Goal: Task Accomplishment & Management: Complete application form

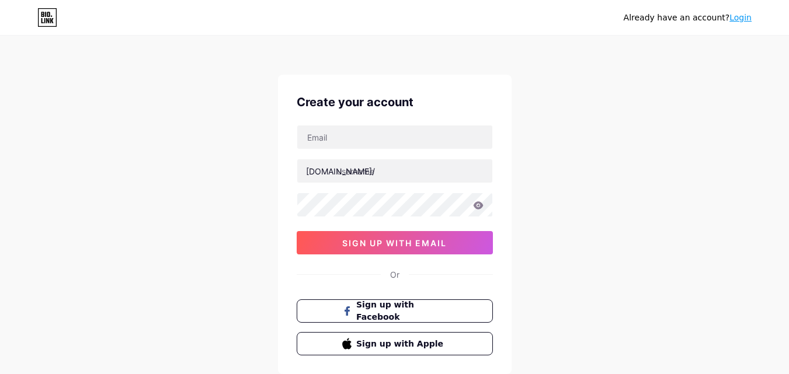
click at [621, 147] on div "Already have an account? Login Create your account [DOMAIN_NAME]/ 0cAFcWeA4Tjdd…" at bounding box center [394, 223] width 789 height 447
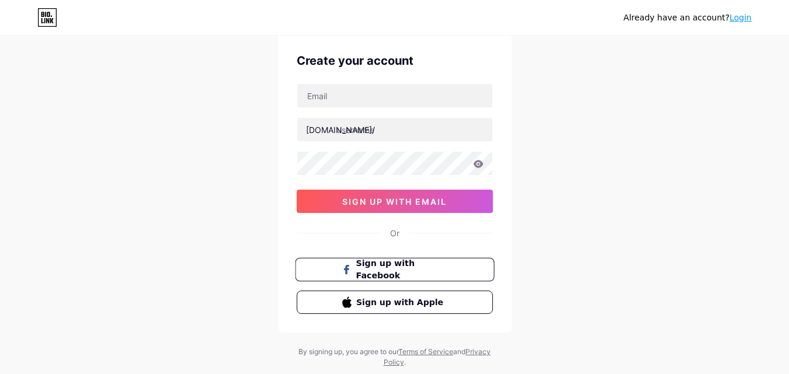
scroll to position [43, 0]
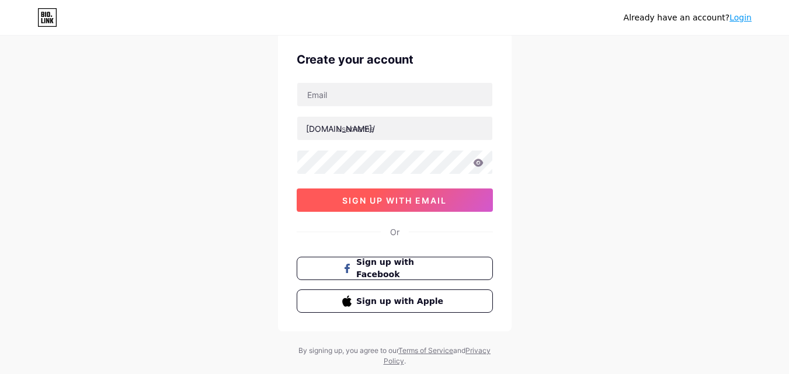
click at [433, 203] on span "sign up with email" at bounding box center [394, 201] width 104 height 10
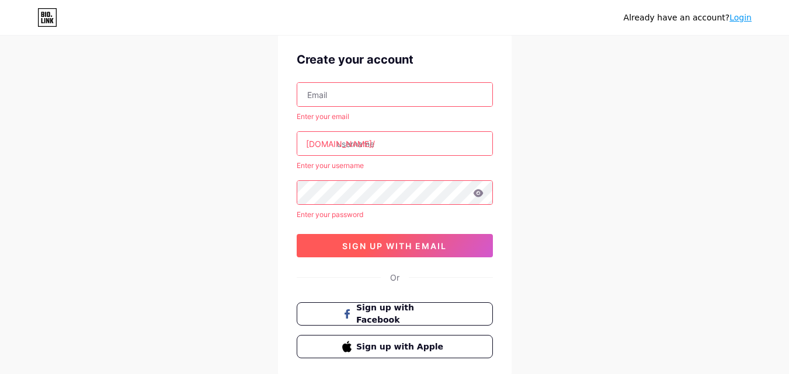
click at [426, 252] on button "sign up with email" at bounding box center [395, 245] width 196 height 23
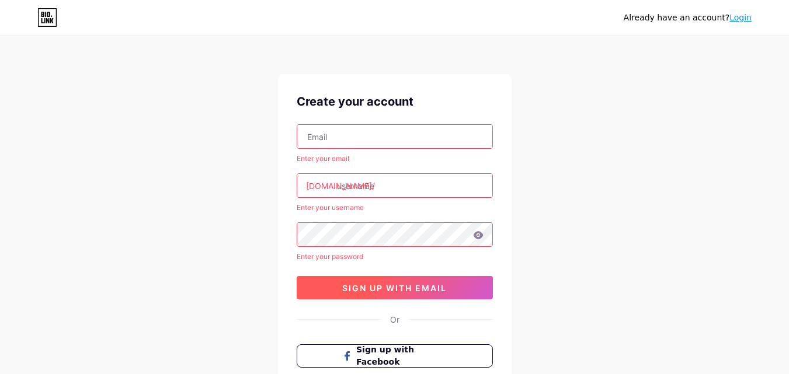
scroll to position [0, 0]
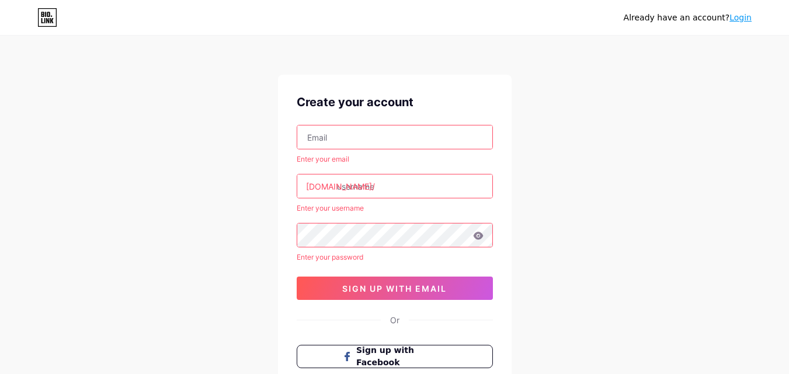
click at [741, 18] on link "Login" at bounding box center [740, 17] width 22 height 9
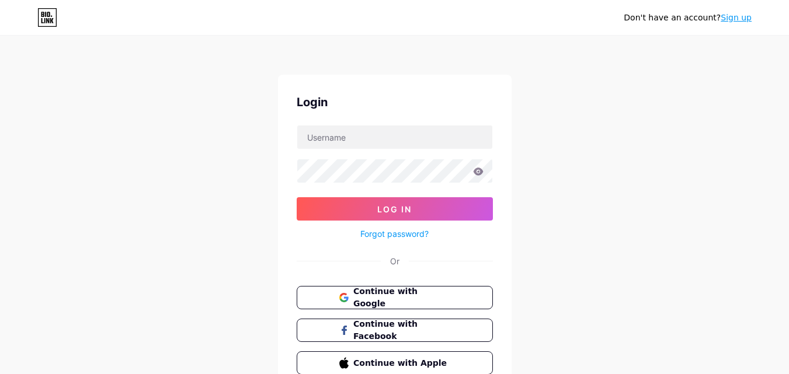
scroll to position [30, 0]
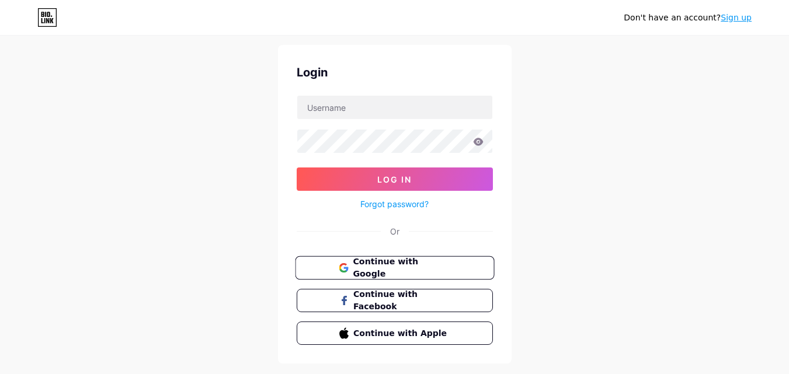
click at [480, 269] on button "Continue with Google" at bounding box center [394, 268] width 199 height 24
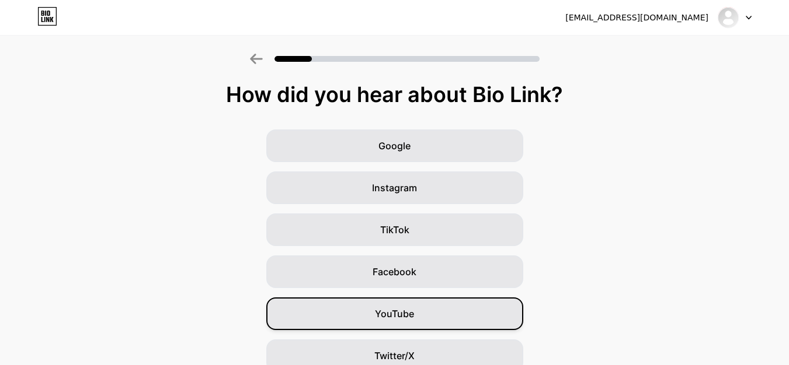
click at [424, 306] on div "YouTube" at bounding box center [394, 314] width 257 height 33
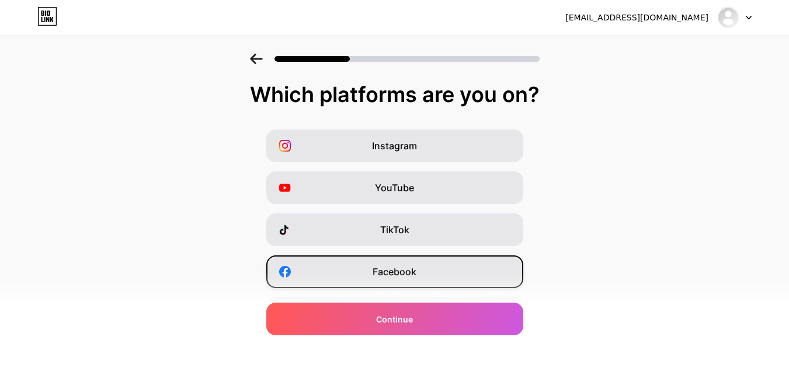
click at [409, 267] on span "Facebook" at bounding box center [394, 272] width 44 height 14
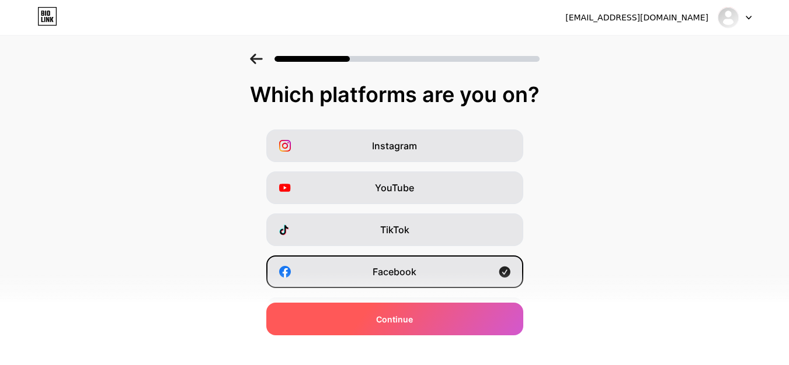
click at [402, 331] on div "Continue" at bounding box center [394, 319] width 257 height 33
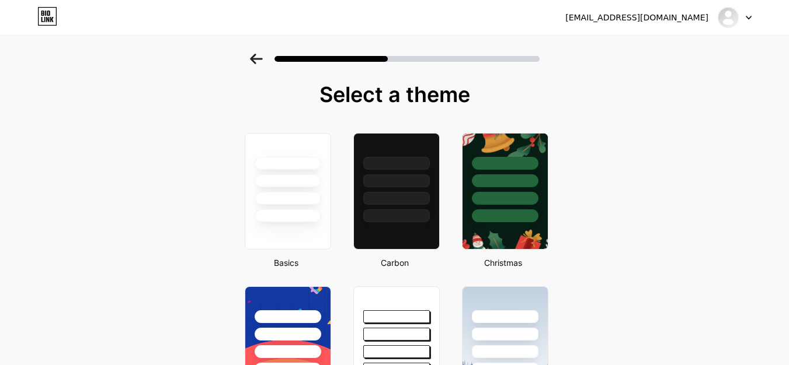
scroll to position [89, 0]
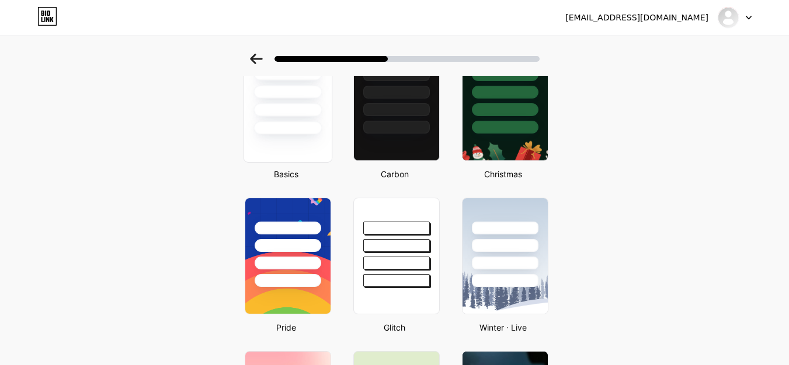
click at [295, 132] on div at bounding box center [287, 127] width 68 height 13
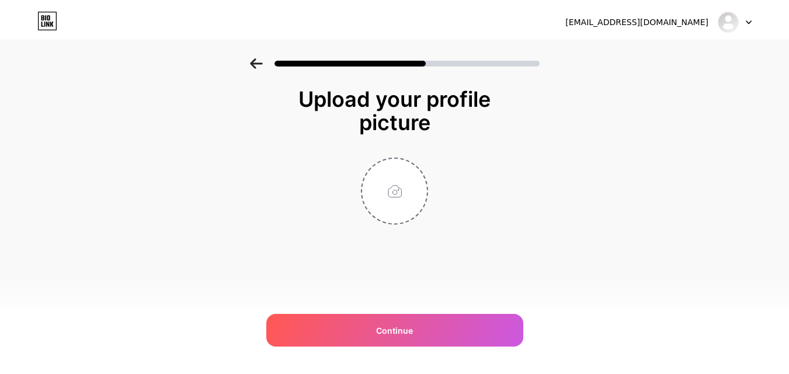
scroll to position [0, 0]
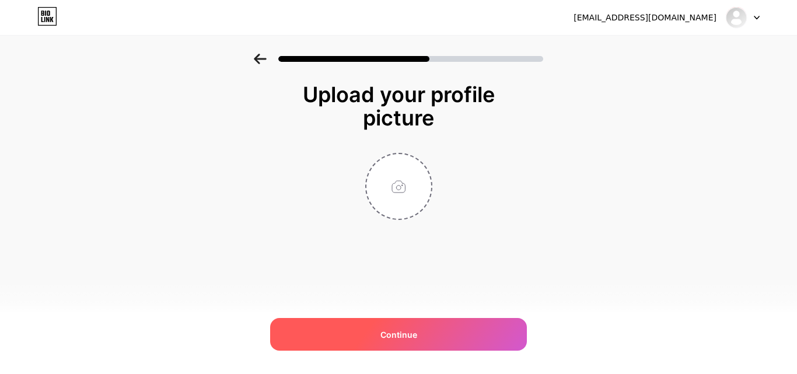
click at [408, 329] on span "Continue" at bounding box center [399, 335] width 37 height 12
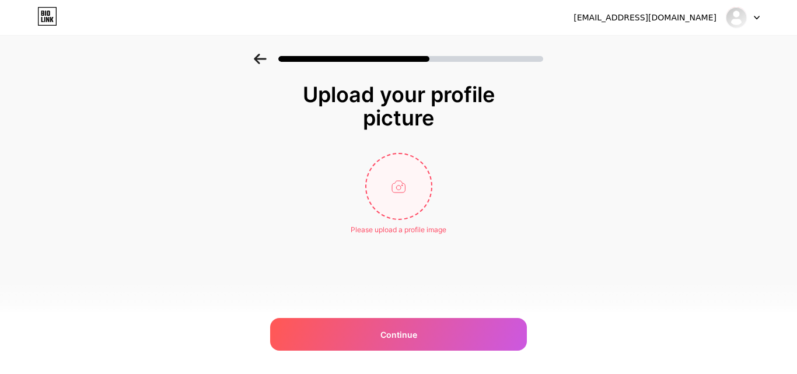
click at [388, 193] on input "file" at bounding box center [399, 186] width 65 height 65
type input "C:\fakepath\541186295_1983454049145712_1081743078812011150_n.png"
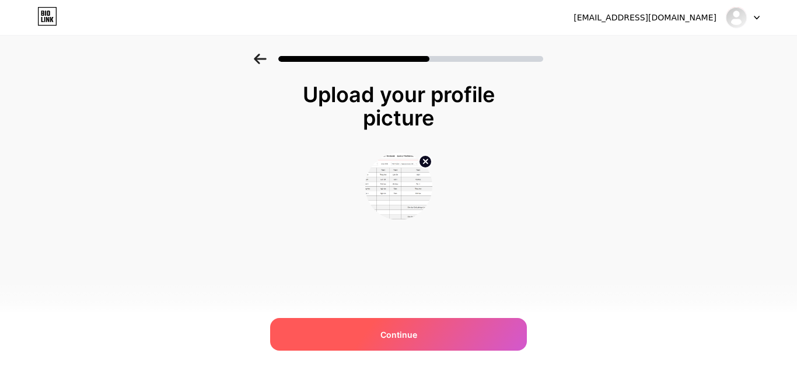
click at [384, 341] on div "Continue" at bounding box center [398, 334] width 257 height 33
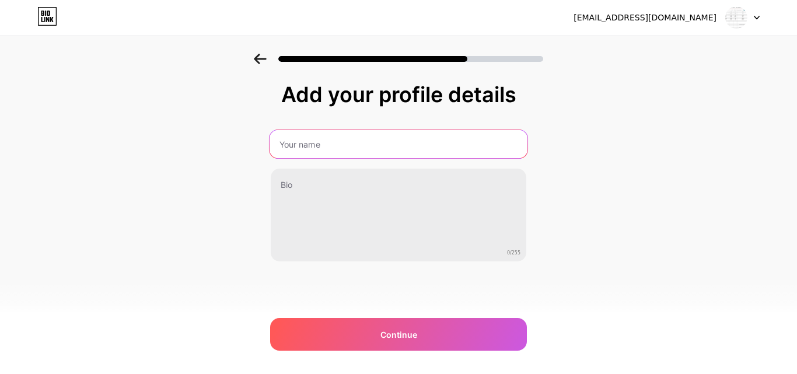
click at [357, 151] on input "text" at bounding box center [399, 144] width 258 height 28
type input "xuan"
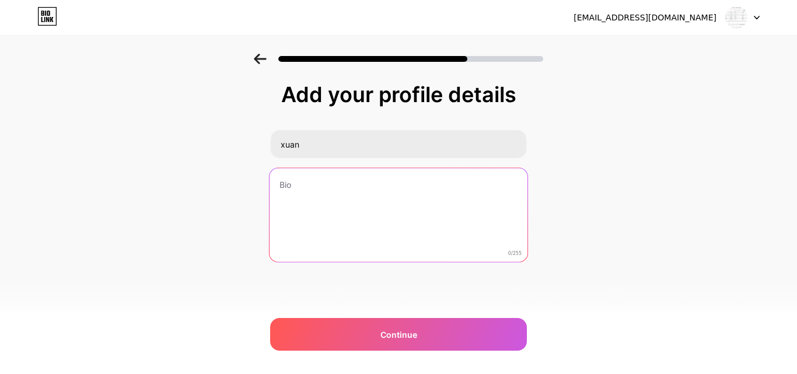
click at [347, 190] on textarea at bounding box center [399, 215] width 258 height 95
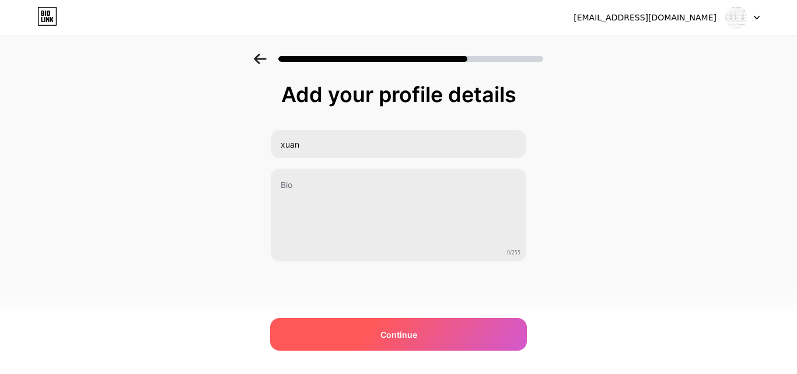
click at [363, 331] on div "Continue" at bounding box center [398, 334] width 257 height 33
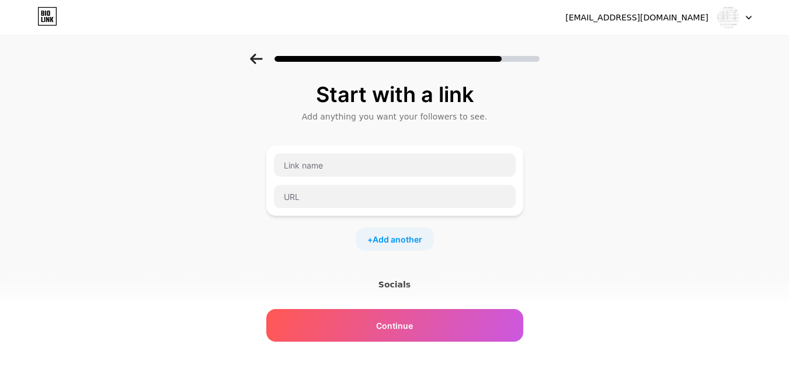
click at [399, 284] on div "Socials" at bounding box center [394, 285] width 257 height 12
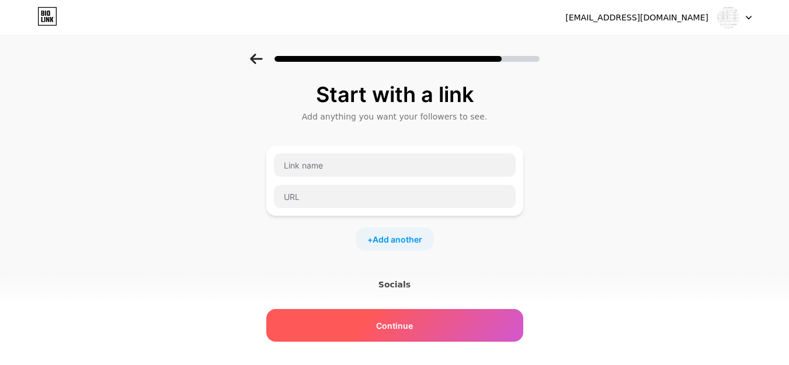
click at [405, 325] on span "Continue" at bounding box center [394, 326] width 37 height 12
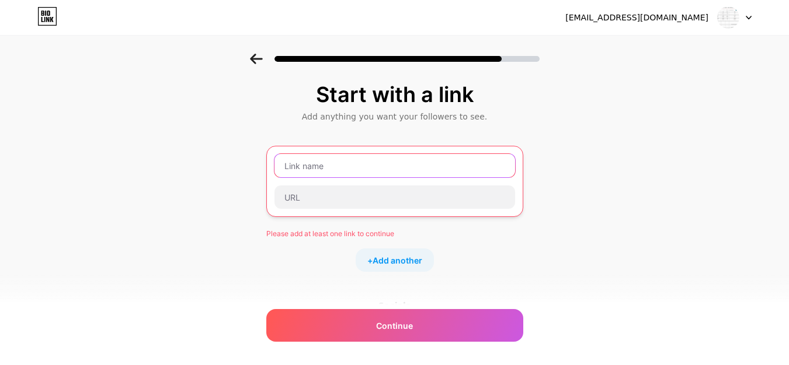
click at [345, 176] on input "text" at bounding box center [394, 165] width 240 height 23
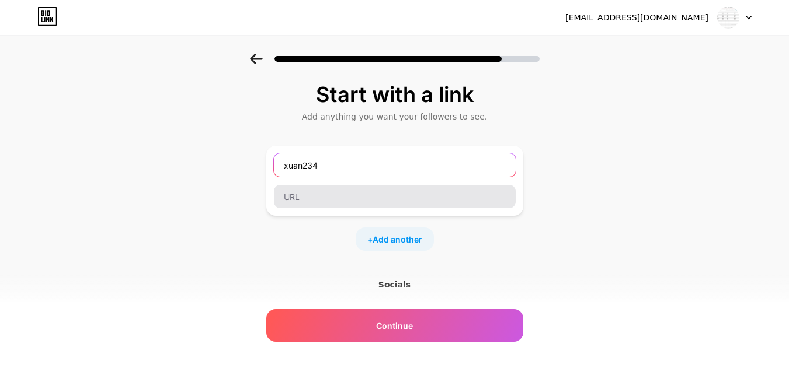
type input "xuan234"
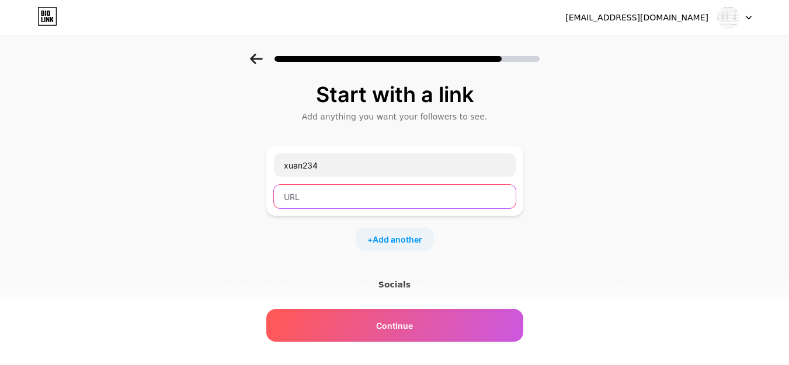
click at [341, 193] on input "text" at bounding box center [395, 196] width 242 height 23
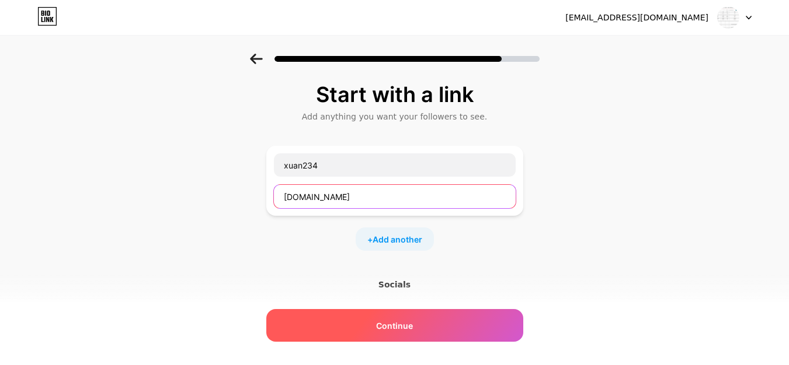
type input "[DOMAIN_NAME]"
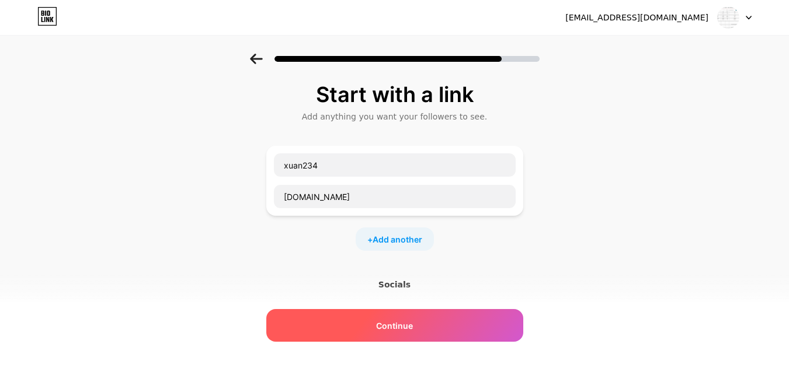
click at [393, 331] on span "Continue" at bounding box center [394, 326] width 37 height 12
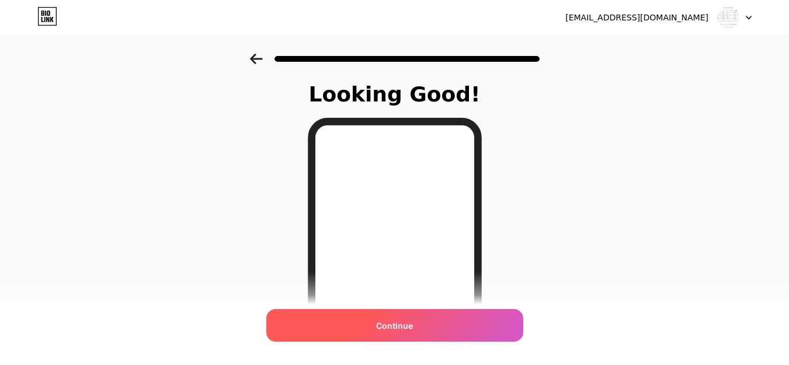
click at [463, 318] on div "Continue" at bounding box center [394, 325] width 257 height 33
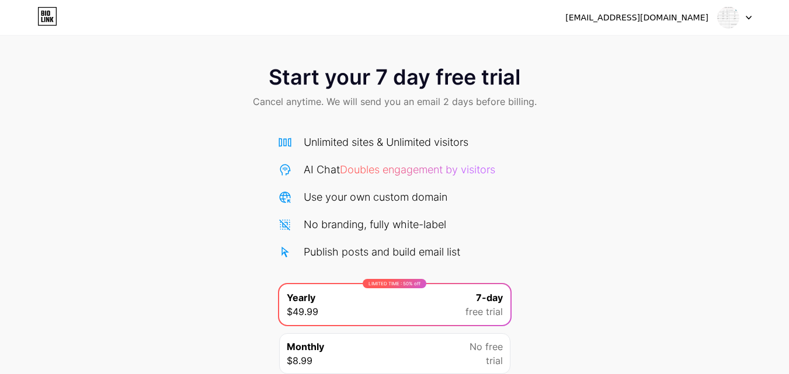
click at [53, 21] on icon at bounding box center [47, 16] width 20 height 19
click at [731, 22] on img at bounding box center [728, 17] width 22 height 22
click at [747, 22] on div at bounding box center [734, 17] width 34 height 21
click at [60, 11] on div "[EMAIL_ADDRESS][DOMAIN_NAME] Logout" at bounding box center [394, 17] width 789 height 21
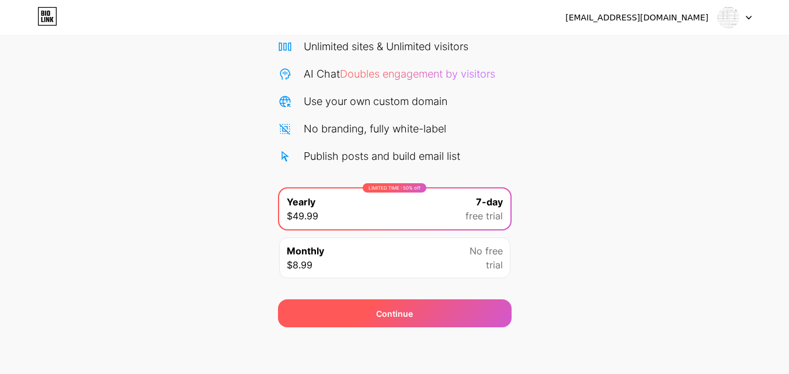
click at [430, 325] on div "Continue" at bounding box center [394, 313] width 233 height 28
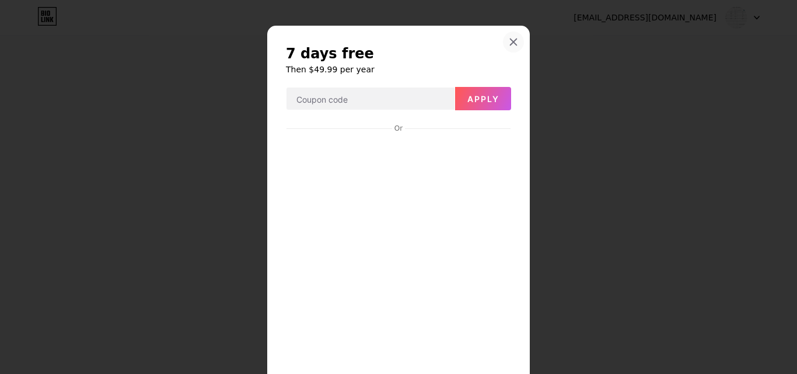
click at [511, 39] on icon at bounding box center [513, 41] width 9 height 9
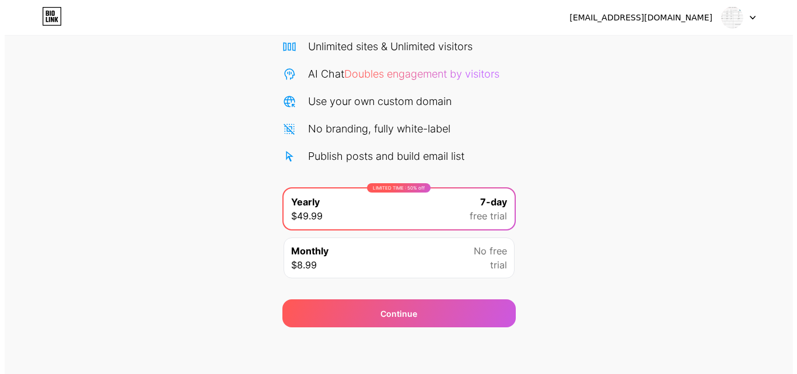
scroll to position [0, 0]
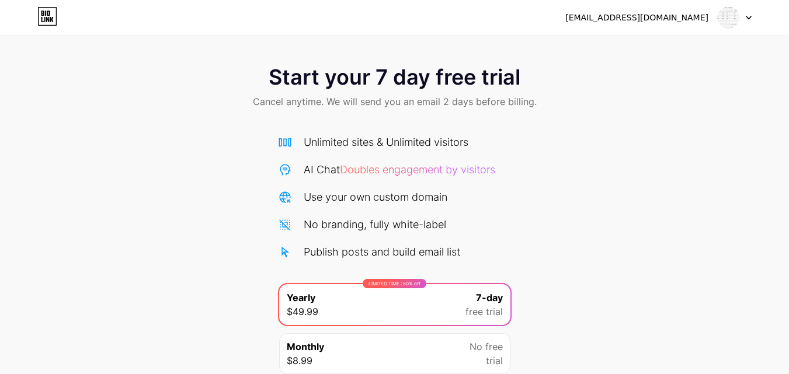
click at [52, 18] on icon at bounding box center [52, 19] width 4 height 5
